Goal: Task Accomplishment & Management: Use online tool/utility

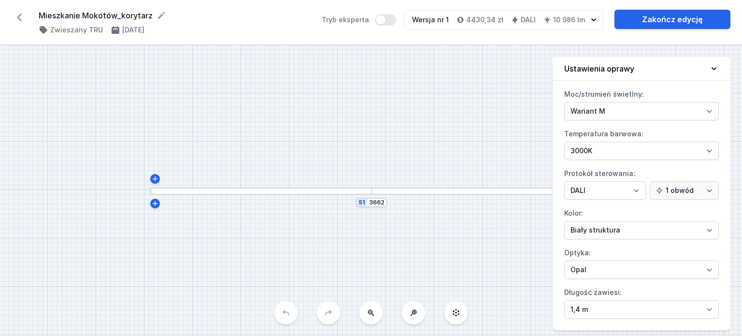
select select "M"
select select "3000"
select select "4"
select select "opal"
click at [23, 19] on icon at bounding box center [19, 17] width 15 height 15
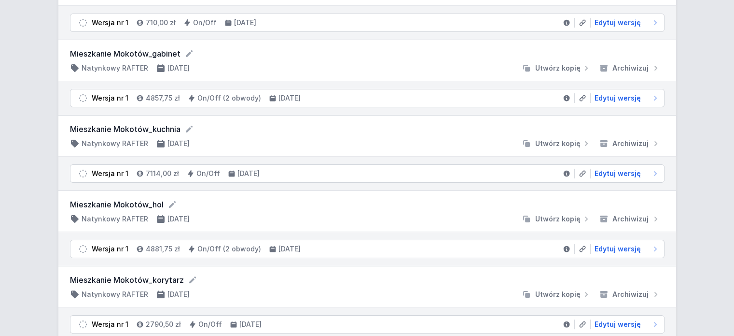
scroll to position [145, 0]
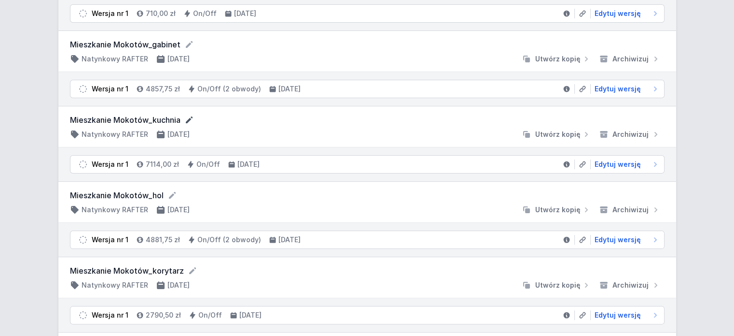
click at [191, 117] on icon at bounding box center [189, 120] width 10 height 10
click at [203, 118] on input "Mieszkanie Mokotów_kuchnia" at bounding box center [162, 120] width 185 height 13
drag, startPoint x: 152, startPoint y: 117, endPoint x: 120, endPoint y: 117, distance: 31.9
click at [120, 117] on input "Mieszkanie Mokotów_kuchnia" at bounding box center [162, 120] width 185 height 13
click at [174, 119] on input "Mieszkanie Budynek Rondo_kuchnia" at bounding box center [162, 120] width 185 height 13
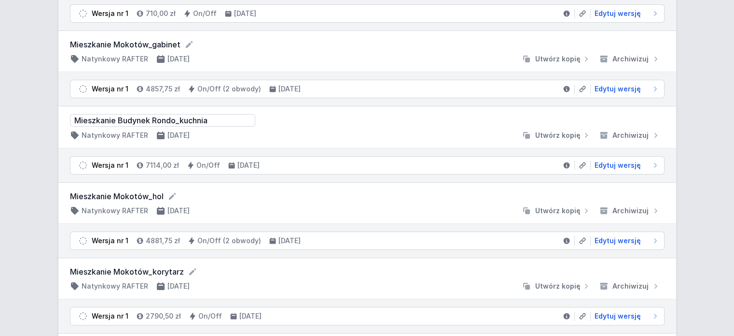
drag, startPoint x: 119, startPoint y: 119, endPoint x: 114, endPoint y: 122, distance: 5.4
click at [119, 119] on input "Mieszkanie Budynek Rondo_kuchnia" at bounding box center [162, 120] width 185 height 13
type input "Mieszkanie_Budynek Rondo_kuchnia"
click at [377, 134] on div at bounding box center [357, 135] width 321 height 10
click at [626, 162] on span "Edytuj wersję" at bounding box center [618, 164] width 46 height 10
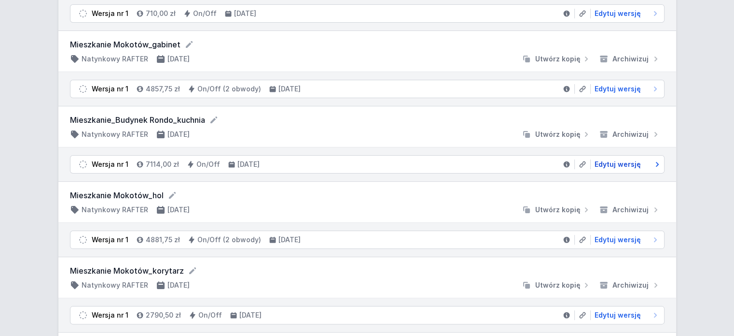
select select "M"
select select "3000"
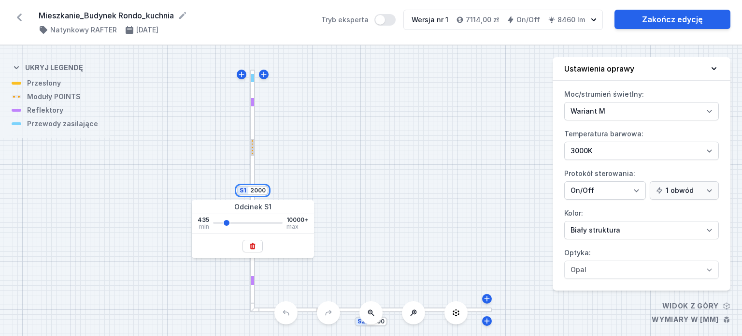
drag, startPoint x: 251, startPoint y: 191, endPoint x: 274, endPoint y: 193, distance: 22.8
click at [273, 191] on div "S2 2000 S1 2000" at bounding box center [371, 190] width 742 height 290
type input "1600"
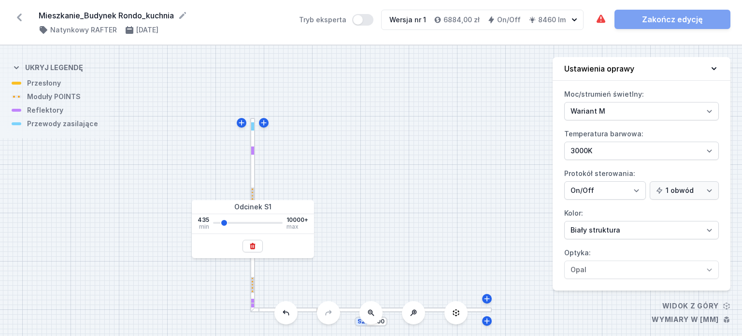
click at [387, 253] on div "S2 2000 S1 1600" at bounding box center [371, 190] width 742 height 290
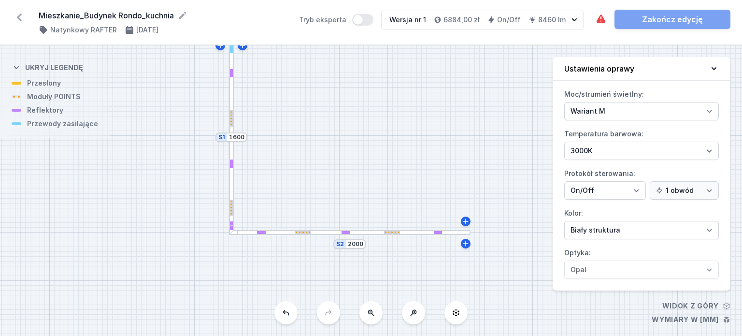
drag, startPoint x: 453, startPoint y: 259, endPoint x: 438, endPoint y: 200, distance: 60.9
click at [439, 198] on div "S2 2000 S1 1600" at bounding box center [371, 190] width 742 height 290
click at [232, 222] on div at bounding box center [231, 222] width 3 height 9
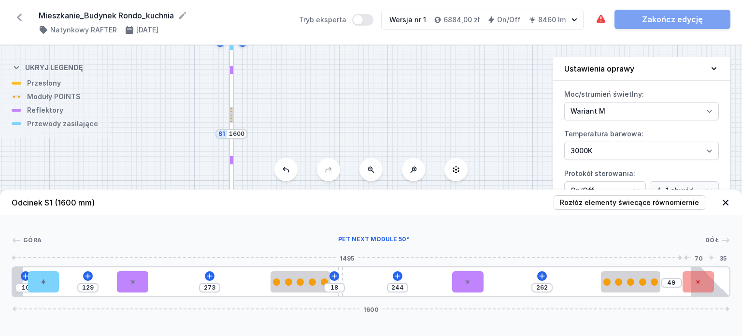
click at [702, 287] on div "10 129 273 18 244 262 49 1600" at bounding box center [371, 281] width 718 height 31
click at [683, 284] on div at bounding box center [675, 281] width 31 height 21
select select "2239"
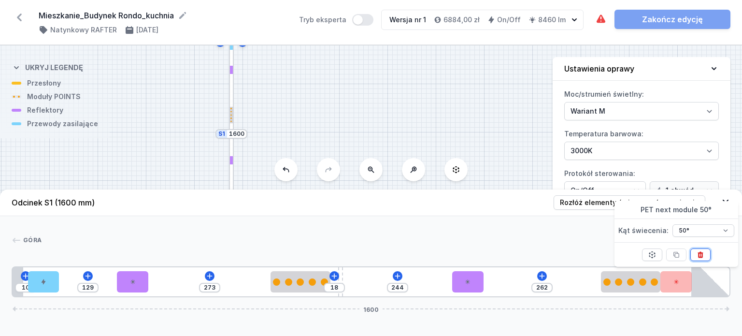
click at [699, 252] on icon at bounding box center [699, 254] width 5 height 6
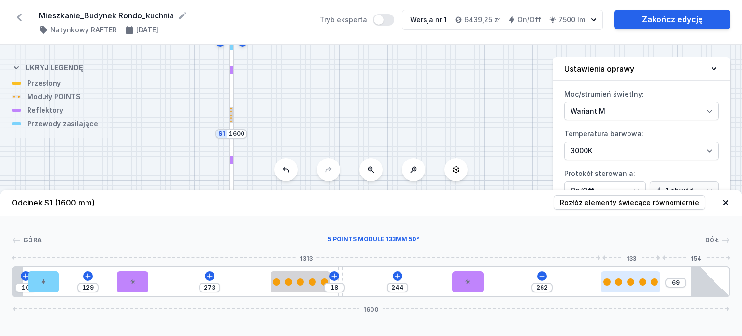
click at [649, 283] on div at bounding box center [630, 281] width 59 height 7
select select "2858"
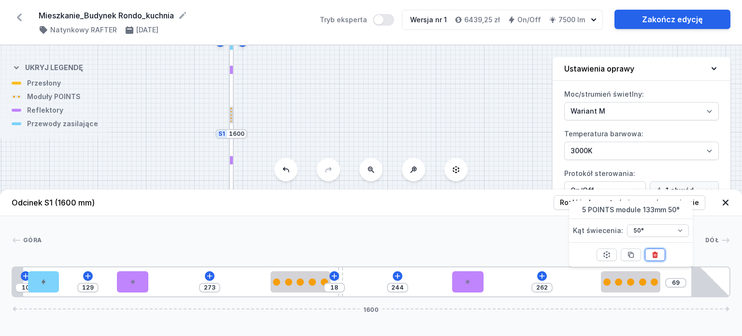
click at [651, 252] on icon at bounding box center [655, 255] width 8 height 8
type input "464"
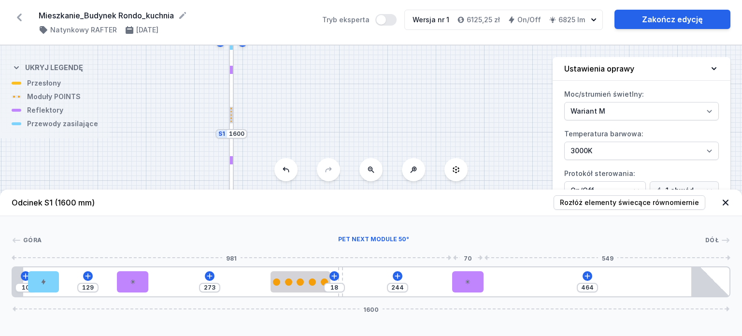
type input "228"
type input "480"
type input "239"
type input "469"
type input "268"
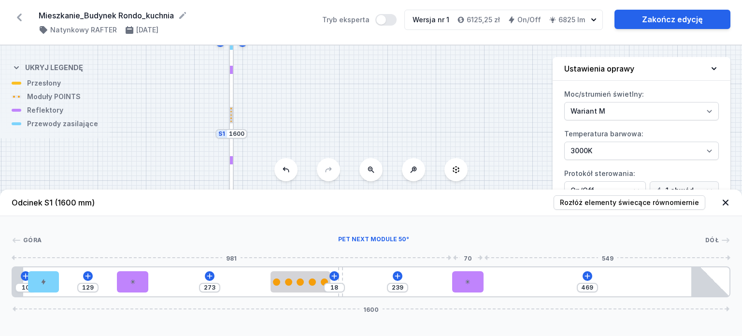
type input "440"
type input "316"
type input "392"
type input "360"
type input "348"
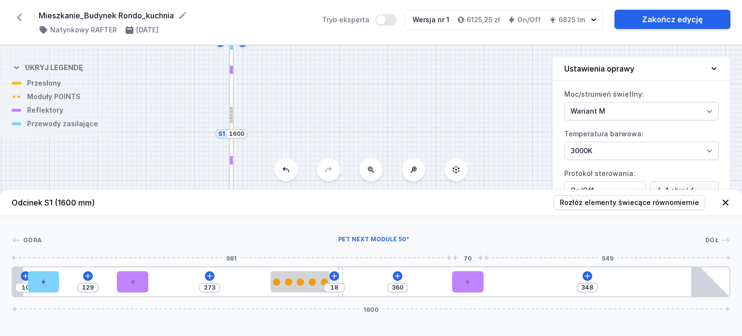
type input "392"
type input "316"
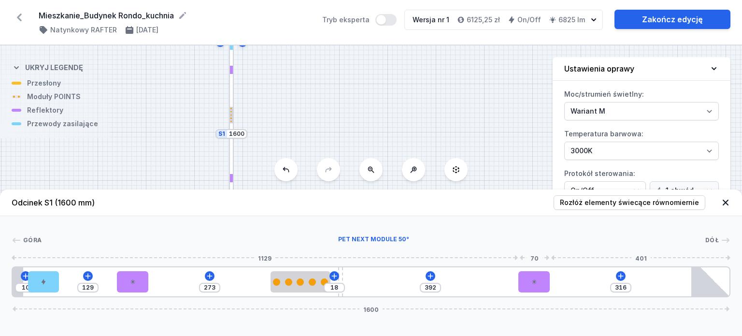
type input "417"
type input "291"
type input "426"
type input "282"
type input "430"
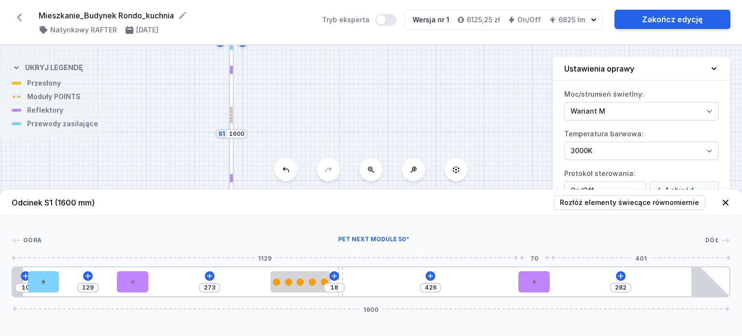
type input "278"
type input "436"
type input "272"
type input "442"
type input "266"
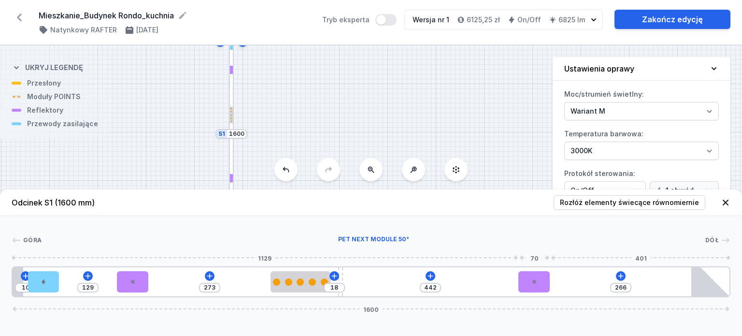
type input "448"
type input "260"
type input "460"
type input "248"
type input "483"
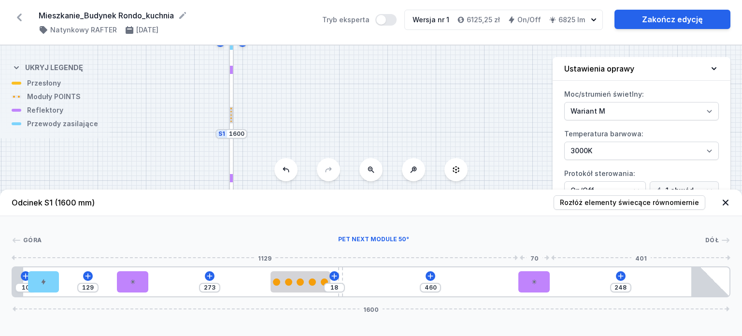
type input "225"
type input "489"
type input "219"
type input "507"
type input "201"
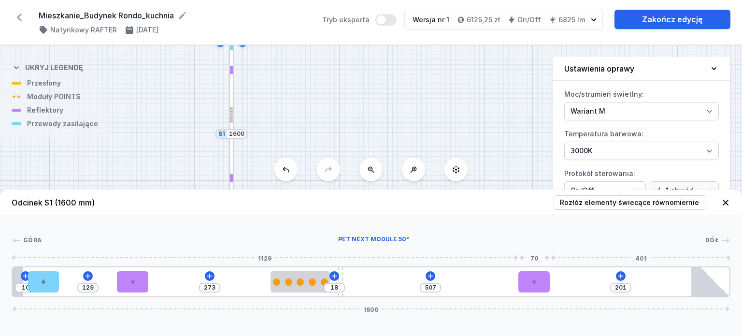
type input "523"
type input "185"
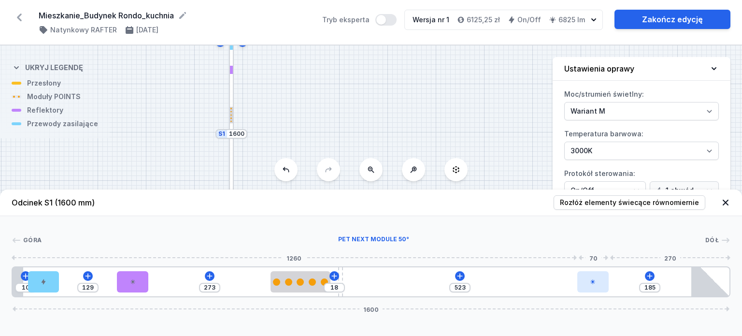
type input "537"
type input "171"
type input "542"
type input "166"
type input "543"
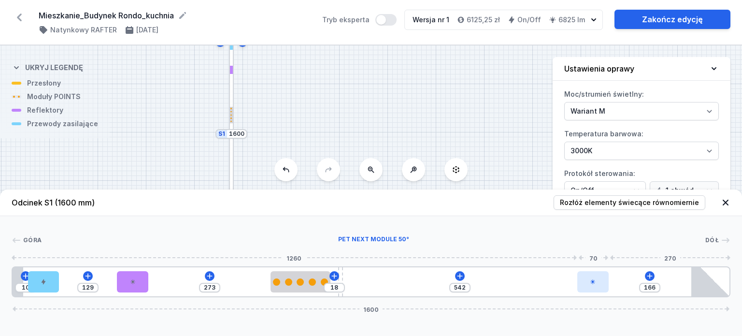
type input "165"
type input "548"
type input "160"
type input "555"
type input "153"
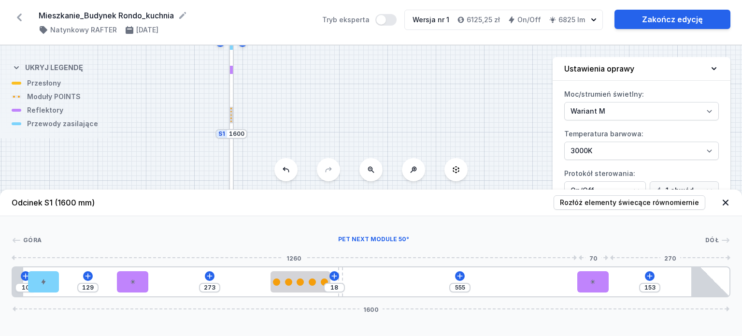
type input "562"
type input "146"
type input "560"
type input "148"
type input "559"
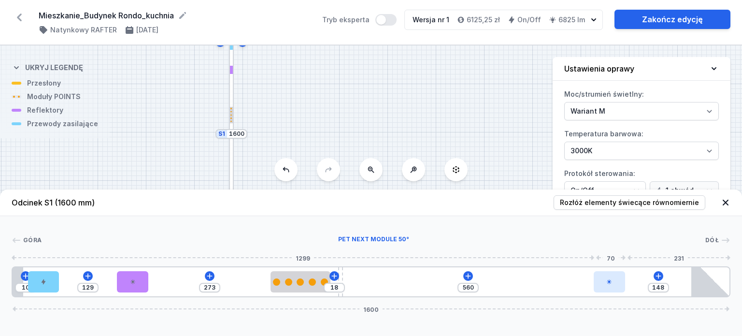
type input "149"
type input "558"
type input "150"
type input "556"
type input "152"
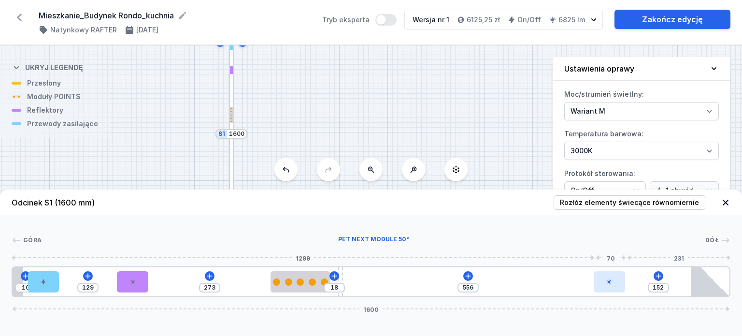
type input "554"
type input "154"
type input "553"
type input "155"
type input "551"
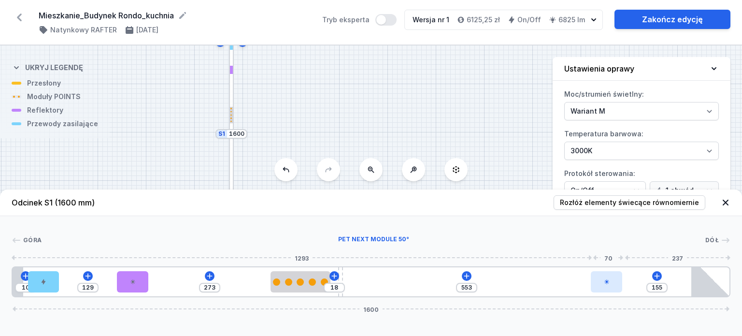
type input "157"
drag, startPoint x: 468, startPoint y: 281, endPoint x: 618, endPoint y: 283, distance: 150.2
click at [618, 283] on div at bounding box center [605, 281] width 31 height 21
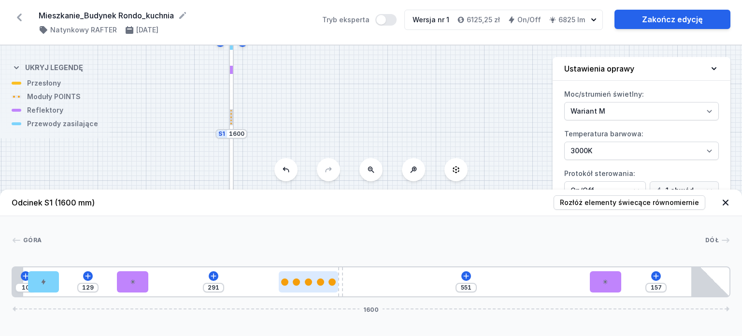
type input "362"
type input "490"
type input "365"
type input "487"
type input "366"
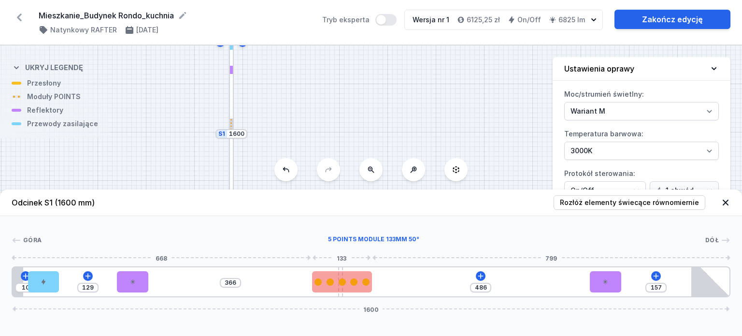
type input "484"
type input "368"
type input "483"
type input "369"
type input "482"
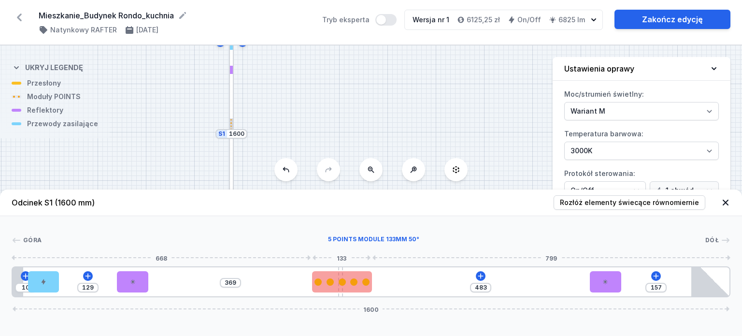
type input "370"
type input "480"
type input "372"
type input "478"
type input "374"
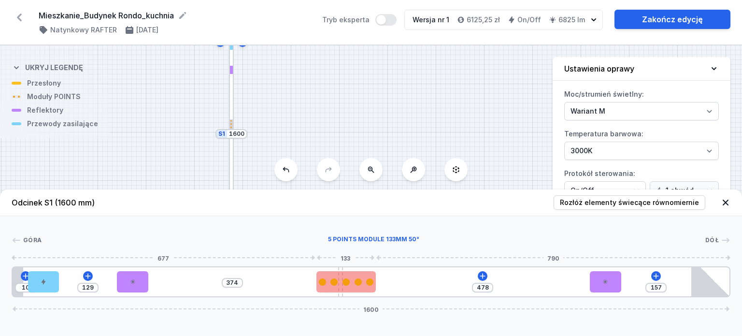
type input "476"
type input "376"
type input "475"
type input "377"
type input "474"
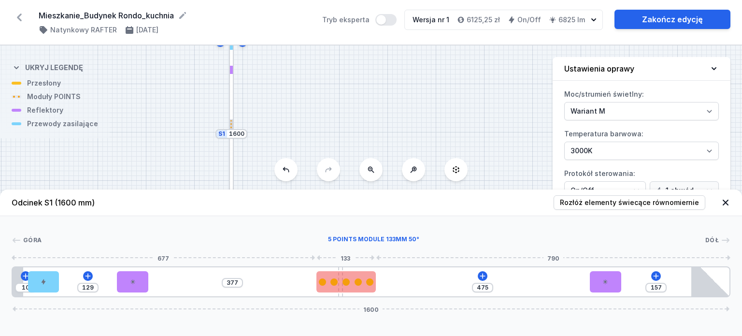
type input "378"
type input "472"
type input "380"
type input "468"
type input "384"
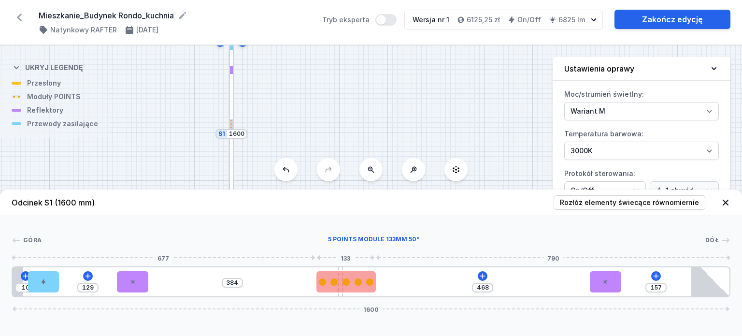
type input "467"
type input "385"
type input "466"
type input "386"
type input "464"
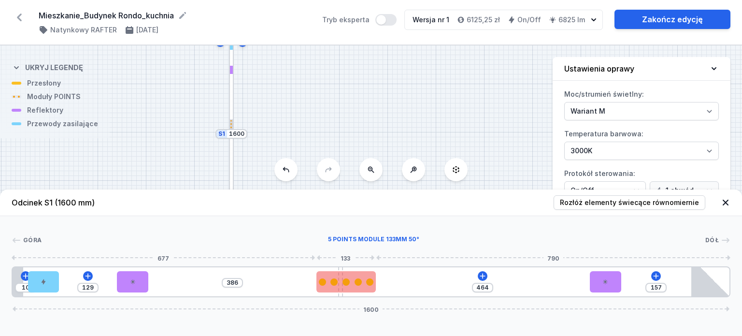
type input "388"
type input "460"
type input "392"
type input "418"
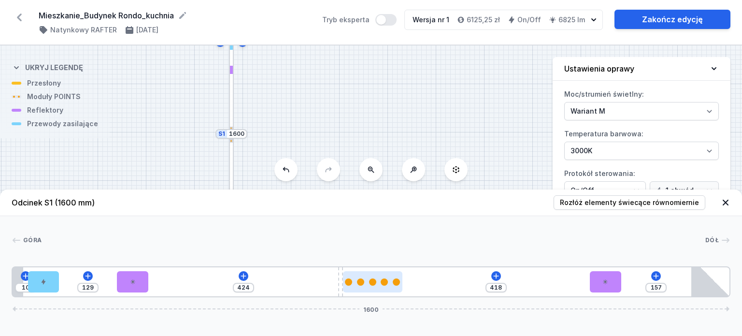
drag, startPoint x: 332, startPoint y: 285, endPoint x: 361, endPoint y: 291, distance: 29.0
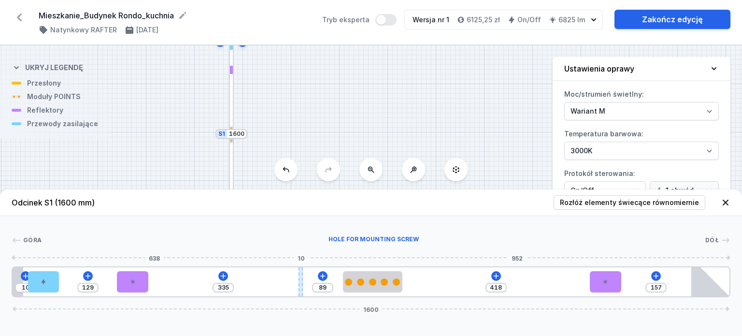
type input "296"
type input "128"
type input "298"
type input "126"
type input "308"
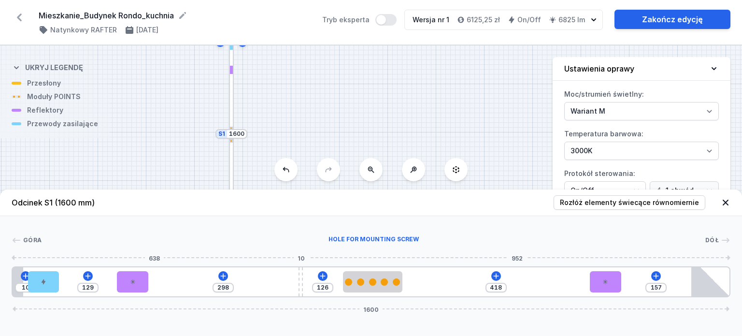
type input "116"
type input "317"
type input "107"
drag, startPoint x: 338, startPoint y: 283, endPoint x: 367, endPoint y: 284, distance: 29.0
click at [295, 281] on div at bounding box center [292, 281] width 4 height 29
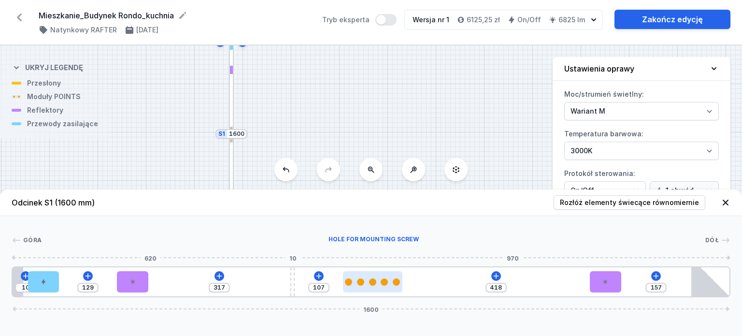
type input "325"
type input "99"
type input "432"
type input "85"
click at [389, 283] on div at bounding box center [366, 281] width 59 height 7
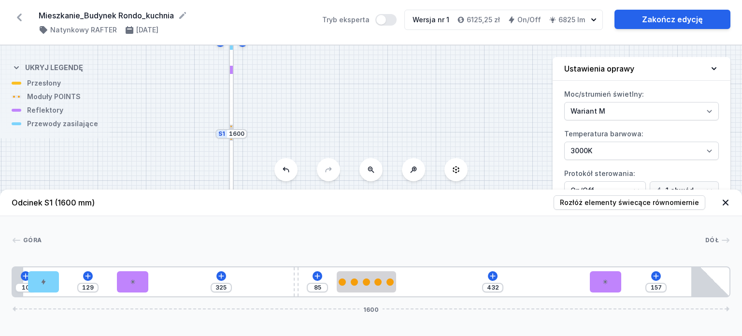
click at [319, 108] on div "S2 2000 S1 1600" at bounding box center [371, 190] width 742 height 290
drag, startPoint x: 508, startPoint y: 109, endPoint x: 495, endPoint y: 100, distance: 15.7
click at [495, 100] on div "S2 2000 S1 1600" at bounding box center [371, 190] width 742 height 290
click at [727, 200] on icon at bounding box center [725, 202] width 6 height 6
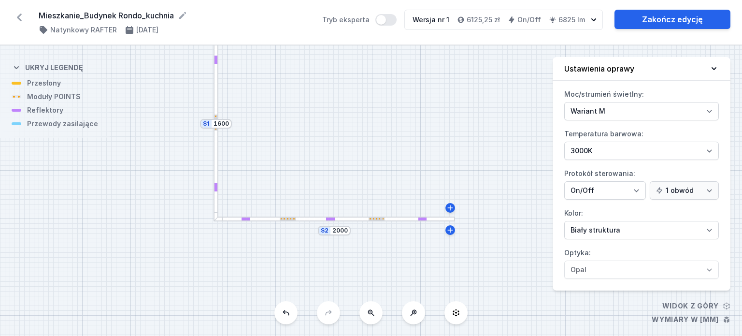
click at [359, 218] on div at bounding box center [333, 218] width 241 height 5
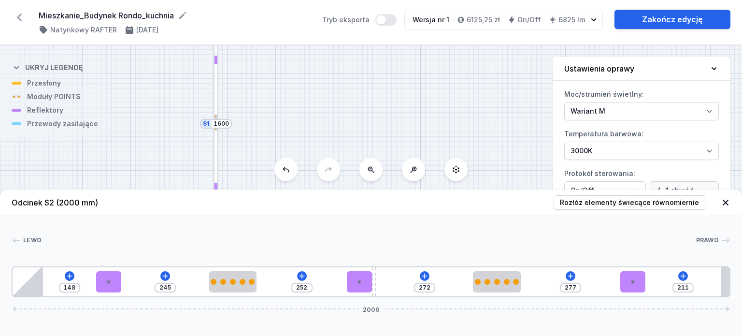
click at [728, 200] on icon at bounding box center [725, 202] width 6 height 6
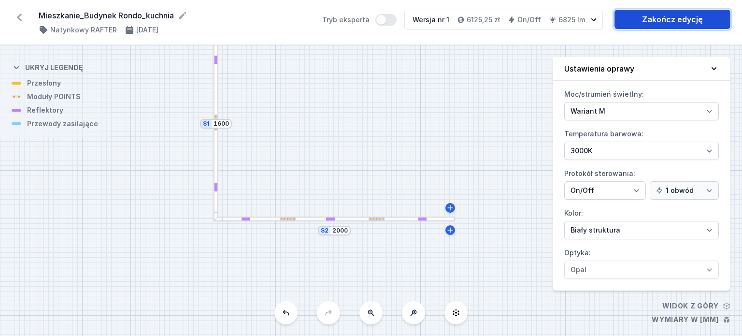
click at [674, 19] on link "Zakończ edycję" at bounding box center [672, 19] width 116 height 19
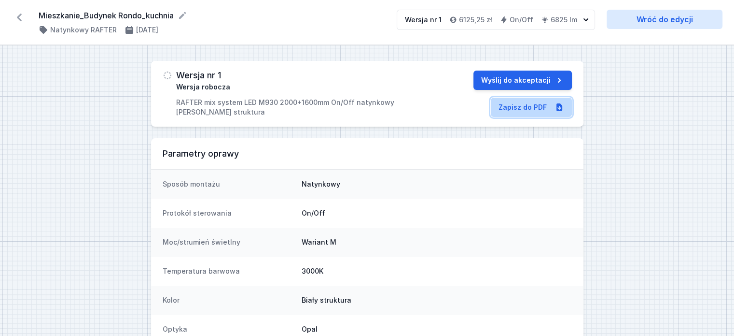
click at [562, 111] on icon at bounding box center [560, 107] width 10 height 10
click at [507, 108] on link "Zapisz do PDF" at bounding box center [531, 107] width 81 height 19
click at [25, 18] on icon at bounding box center [19, 17] width 15 height 15
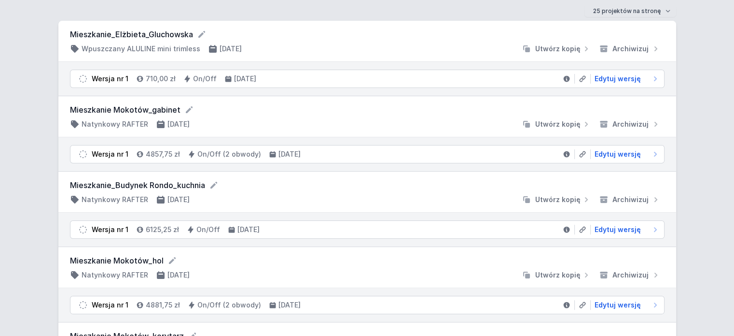
scroll to position [97, 0]
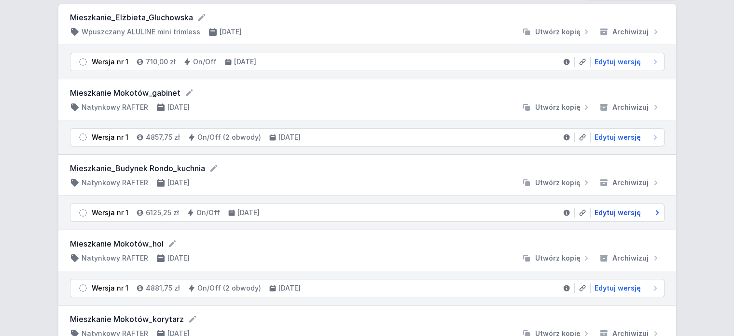
click at [600, 209] on span "Edytuj wersję" at bounding box center [618, 213] width 46 height 10
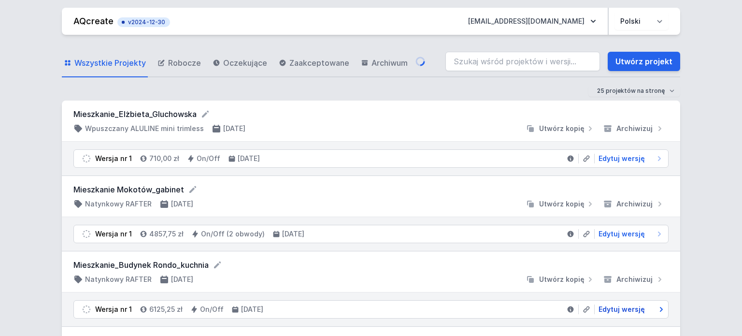
select select "M"
select select "3000"
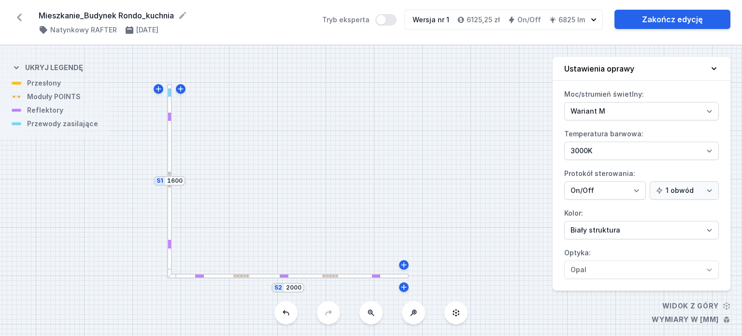
drag, startPoint x: 411, startPoint y: 146, endPoint x: 344, endPoint y: 137, distance: 67.8
click at [344, 137] on div "S2 2000 S1 1600" at bounding box center [371, 190] width 742 height 290
click at [633, 108] on select "Wariant L Wariant M" at bounding box center [641, 111] width 155 height 18
select select "L"
click at [564, 102] on select "Wariant L Wariant M" at bounding box center [641, 111] width 155 height 18
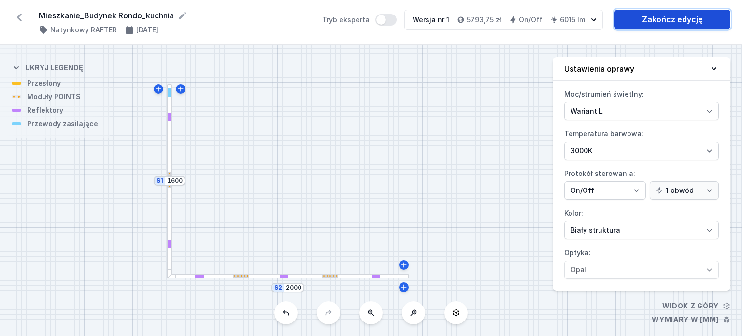
click at [633, 22] on link "Zakończ edycję" at bounding box center [672, 19] width 116 height 19
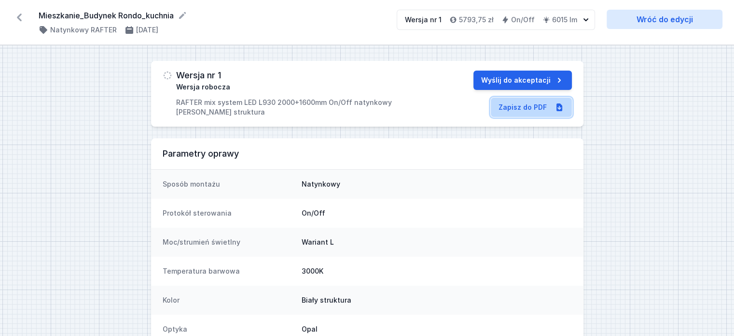
click at [544, 113] on link "Zapisz do PDF" at bounding box center [531, 107] width 81 height 19
